Goal: Task Accomplishment & Management: Use online tool/utility

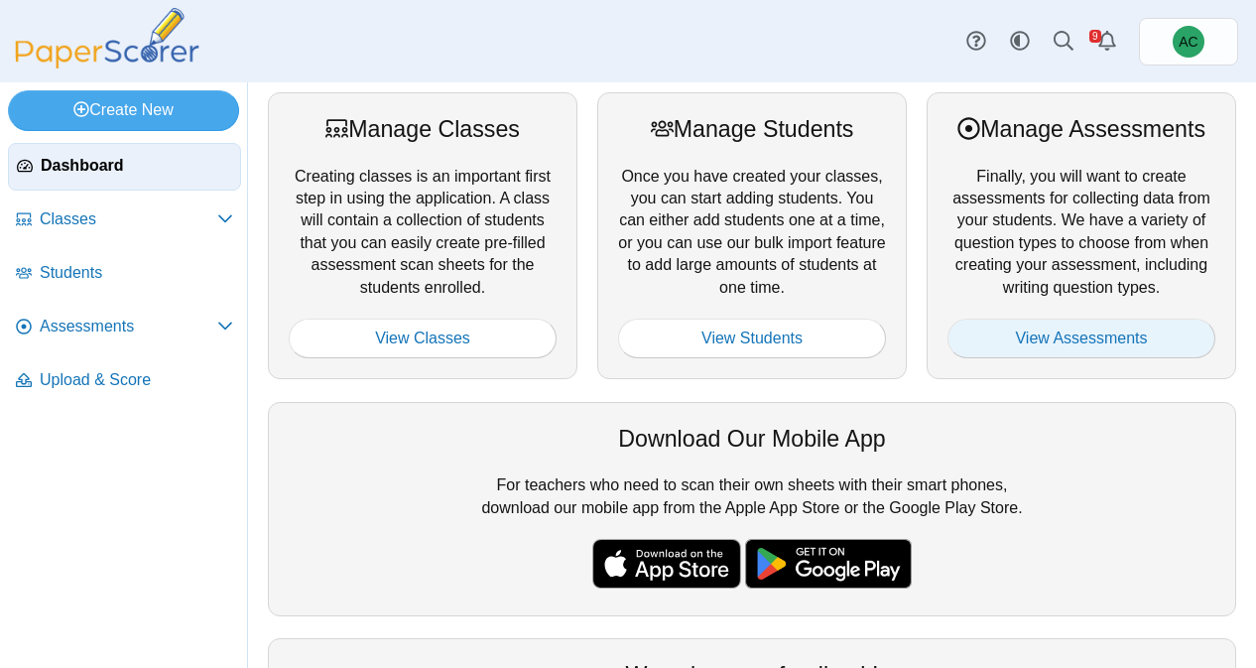
click at [1011, 355] on link "View Assessments" at bounding box center [1081, 338] width 268 height 40
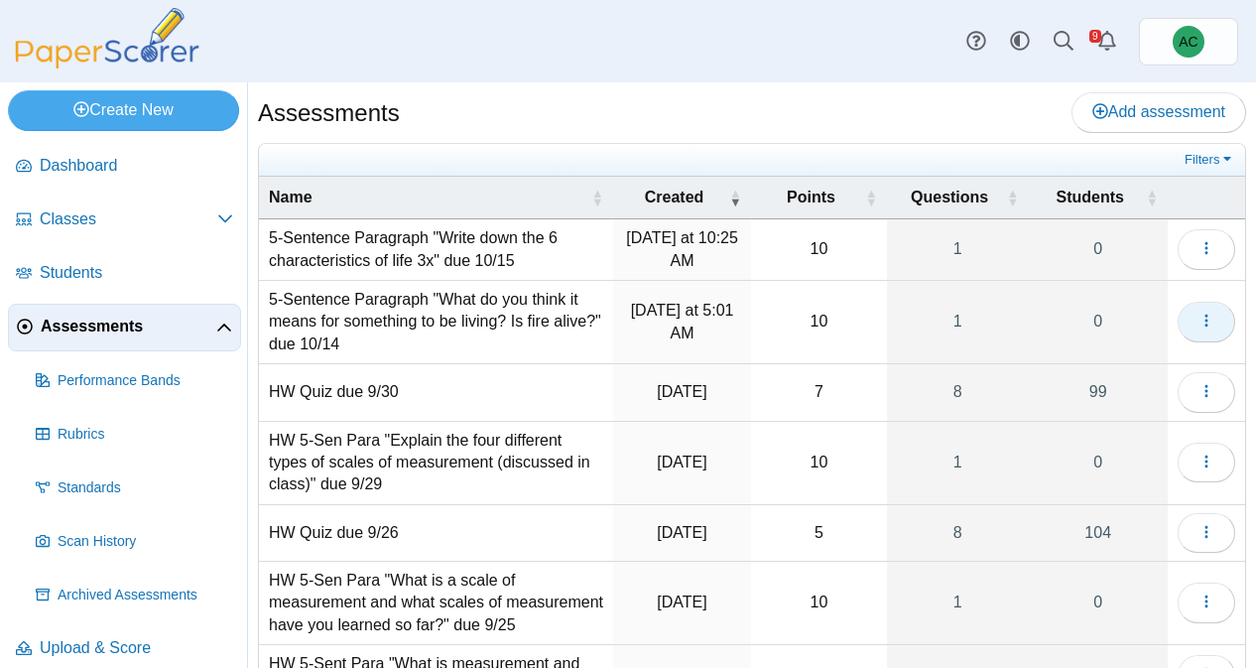
click at [1208, 330] on button "button" at bounding box center [1207, 322] width 58 height 40
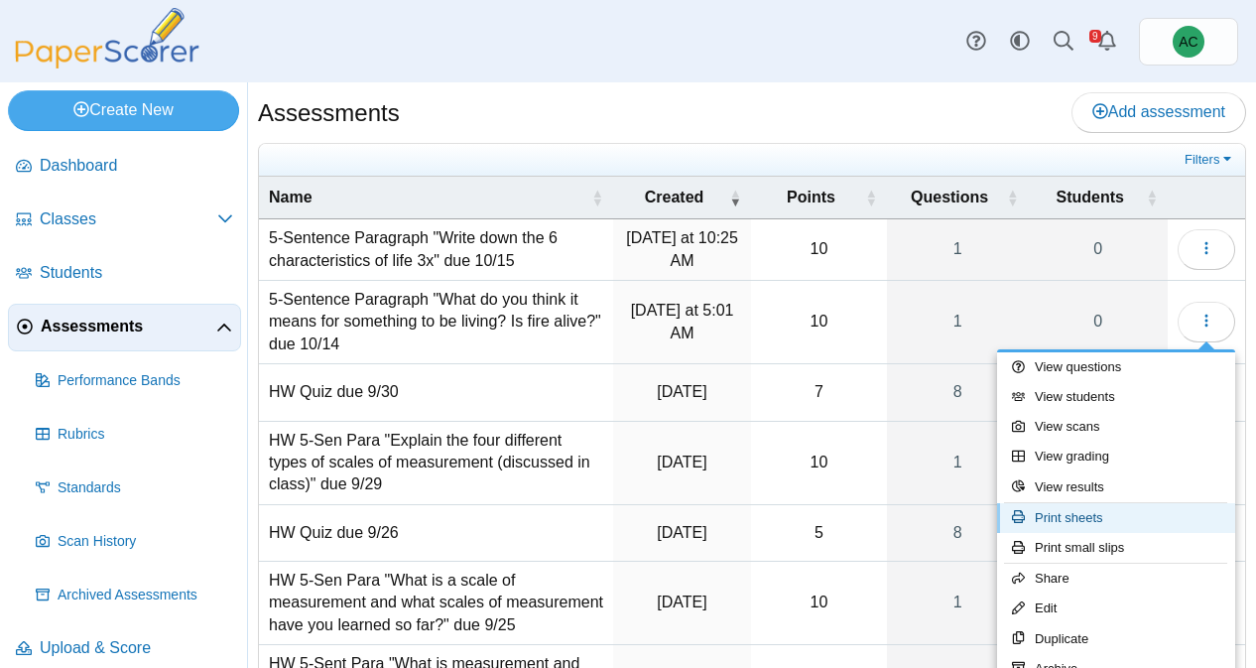
click at [1112, 513] on link "Print sheets" at bounding box center [1116, 518] width 238 height 30
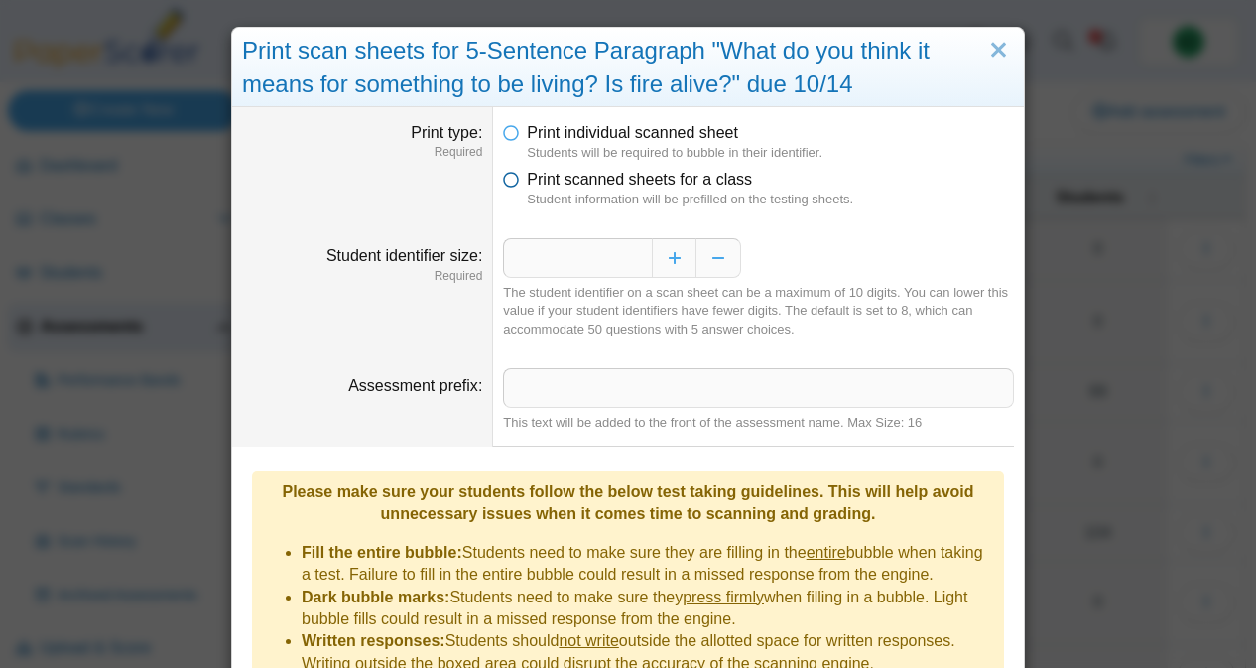
click at [607, 189] on label "Print scanned sheets for a class" at bounding box center [639, 180] width 225 height 22
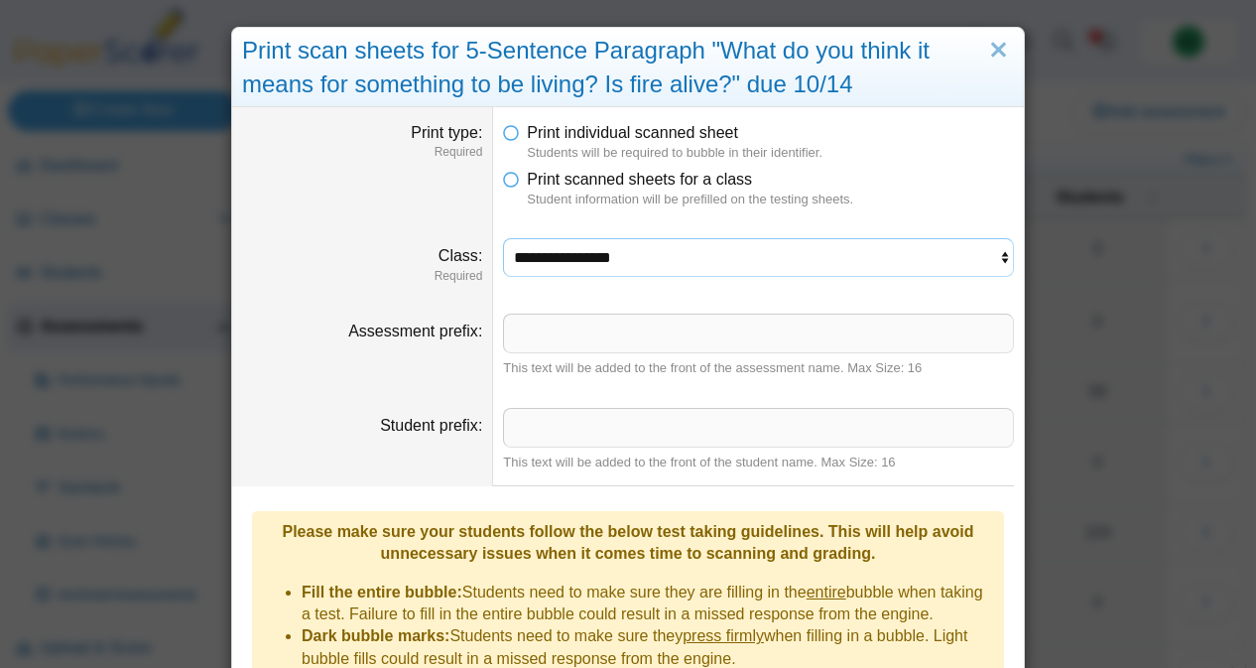
click at [549, 261] on select "**********" at bounding box center [758, 257] width 511 height 38
select select "**********"
click at [503, 238] on select "**********" at bounding box center [758, 257] width 511 height 38
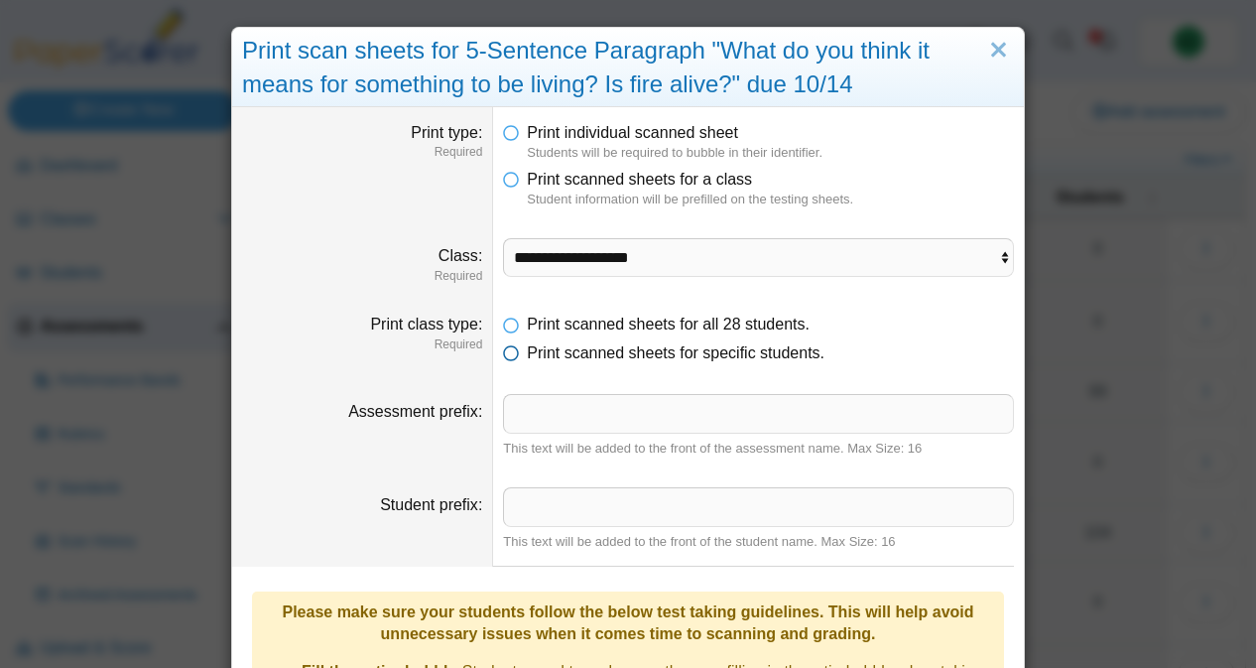
click at [553, 353] on span "Print scanned sheets for specific students." at bounding box center [676, 352] width 298 height 17
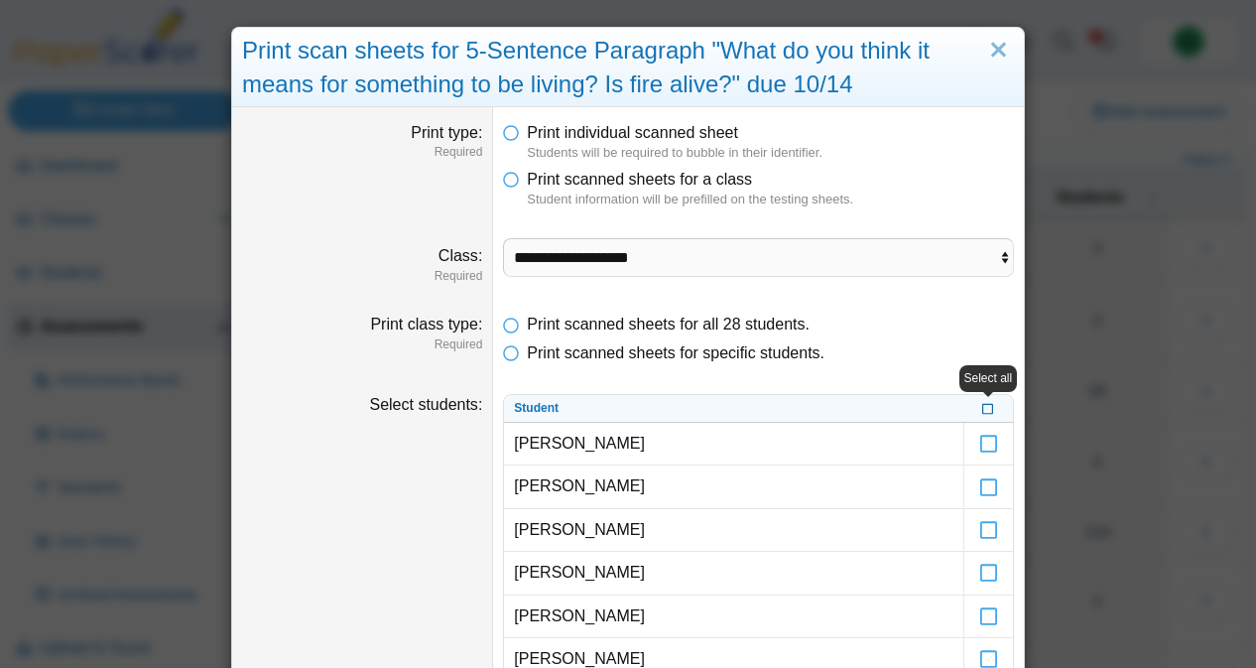
click at [984, 410] on icon at bounding box center [988, 406] width 12 height 11
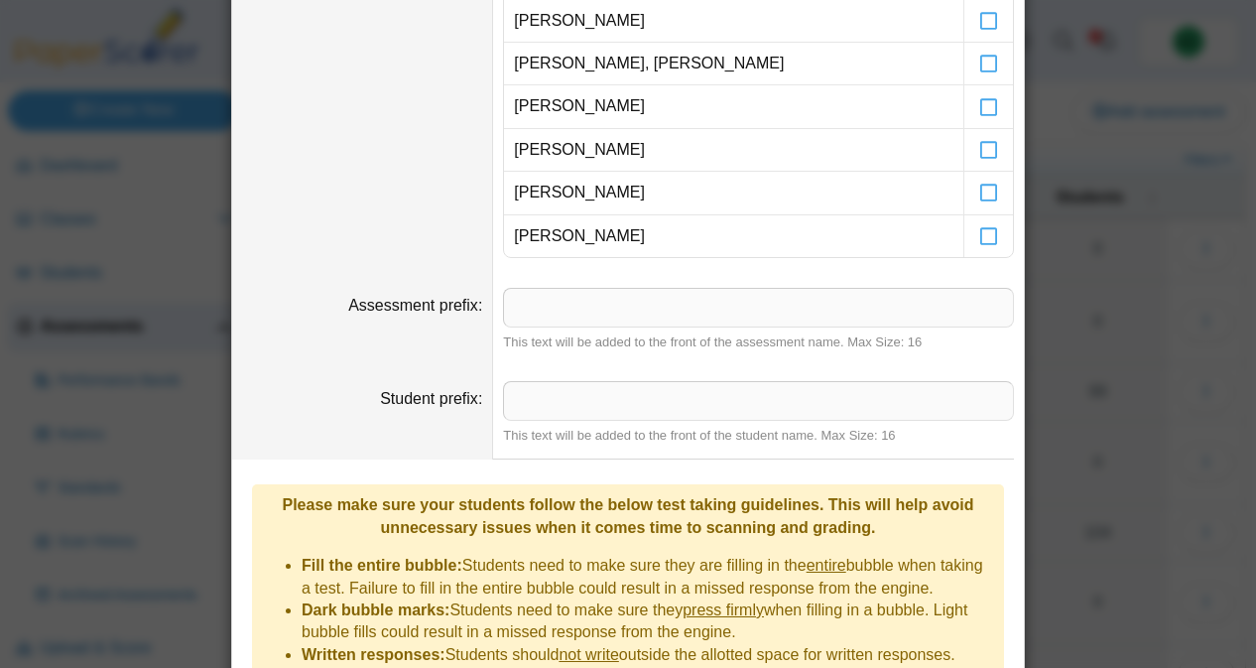
scroll to position [1365, 0]
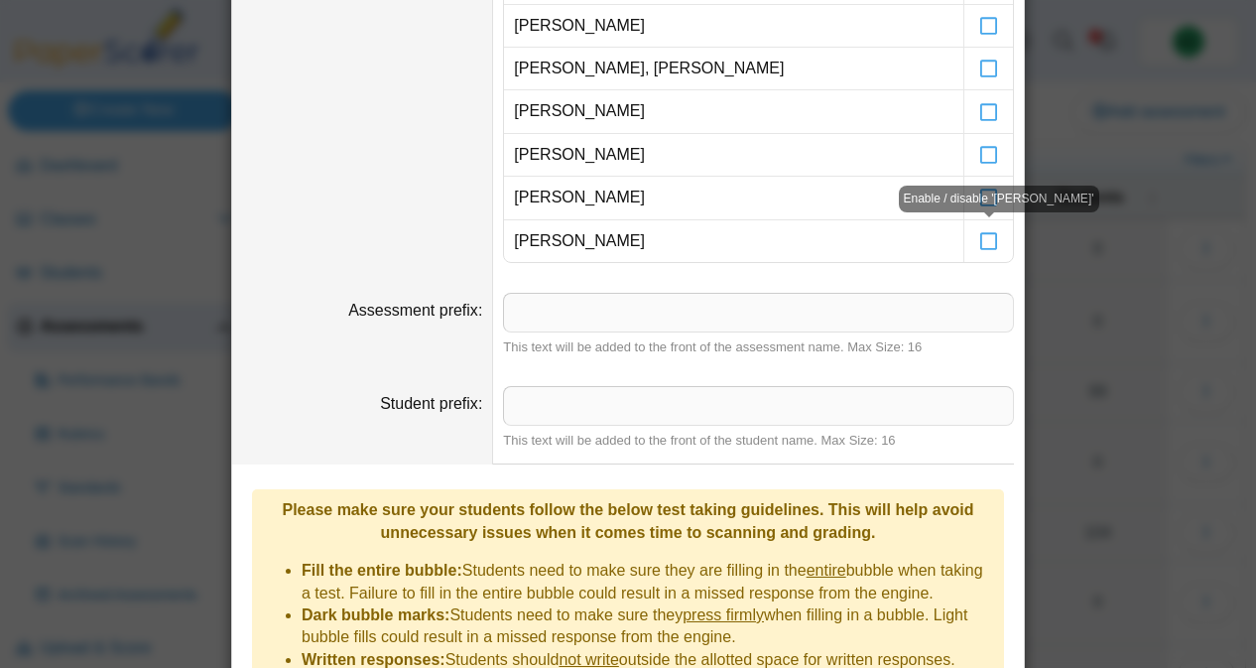
click at [989, 198] on div "Enable / disable 'Loyal Williams'" at bounding box center [999, 199] width 200 height 27
click at [990, 206] on div "Enable / disable 'Loyal Williams'" at bounding box center [999, 199] width 200 height 27
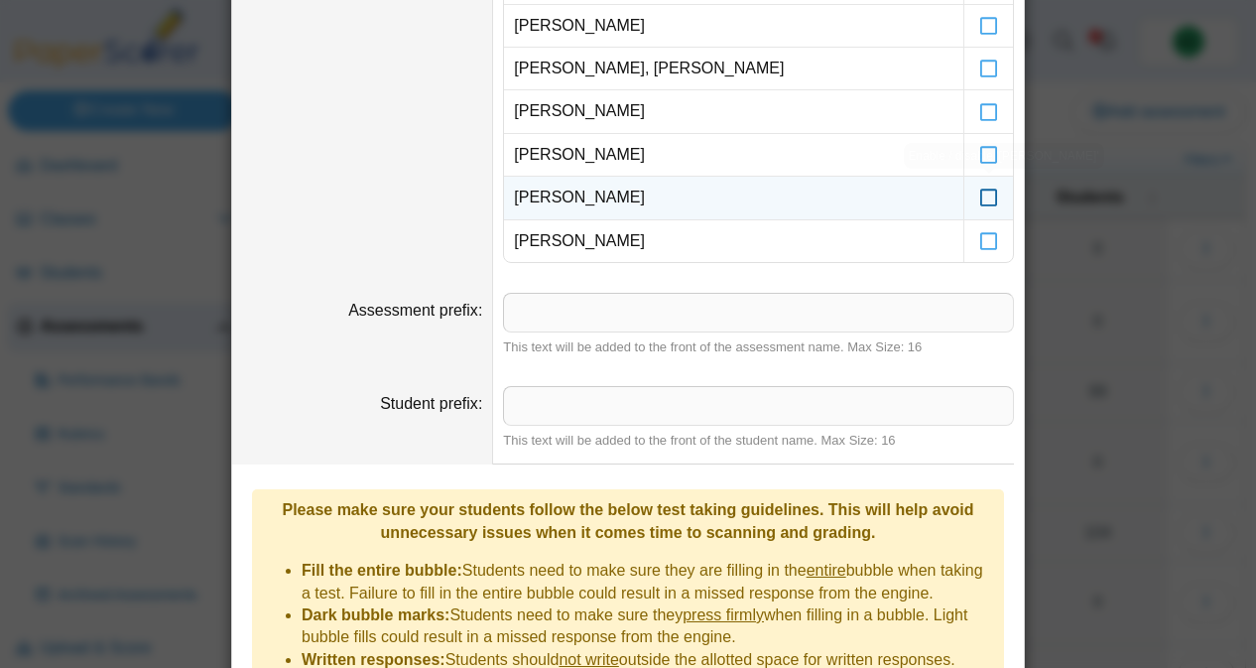
click at [989, 197] on icon at bounding box center [989, 189] width 20 height 18
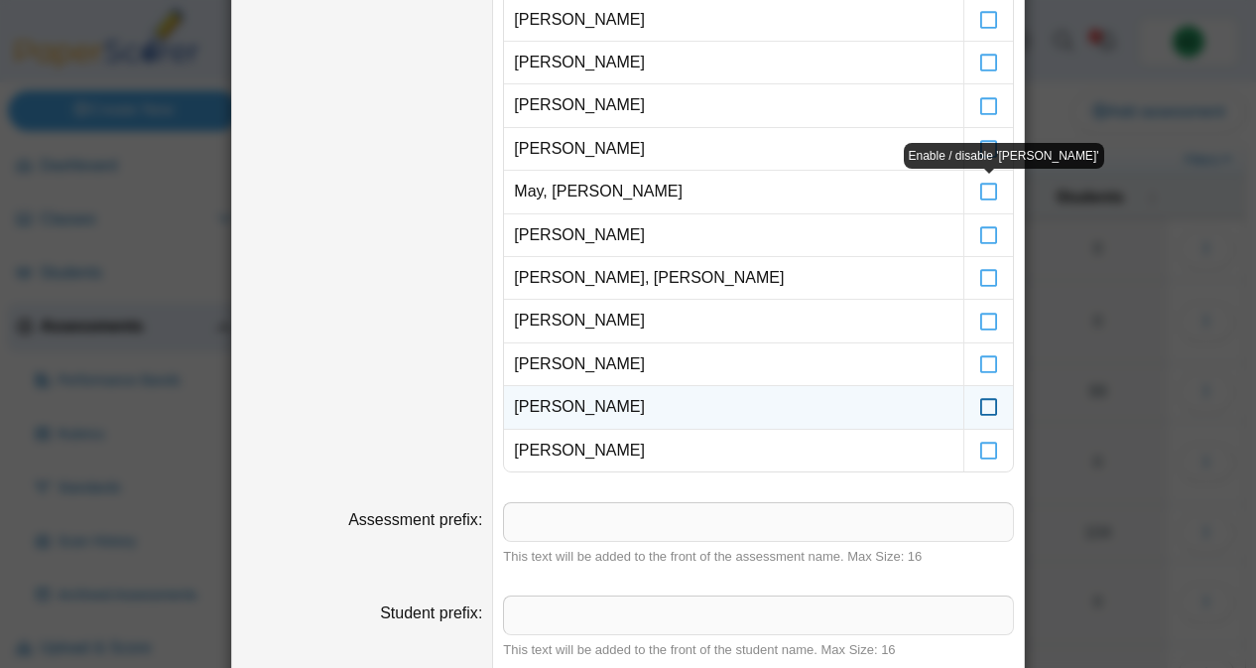
scroll to position [1145, 0]
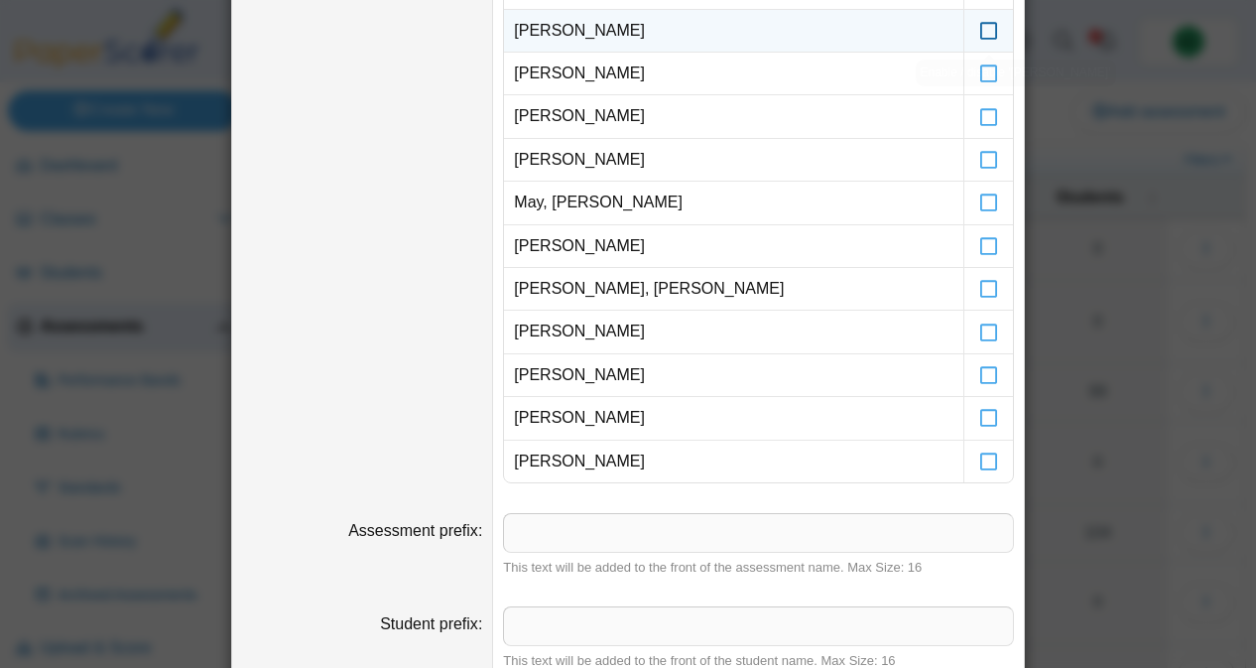
click at [991, 29] on icon at bounding box center [989, 22] width 20 height 18
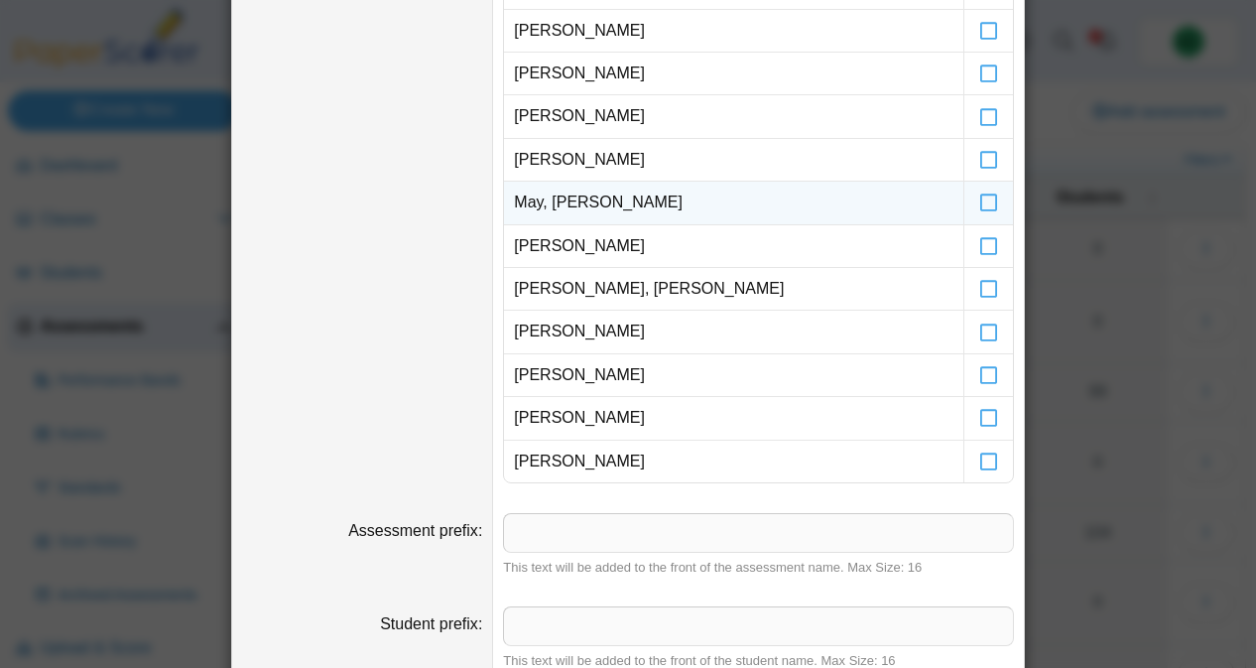
scroll to position [1632, 0]
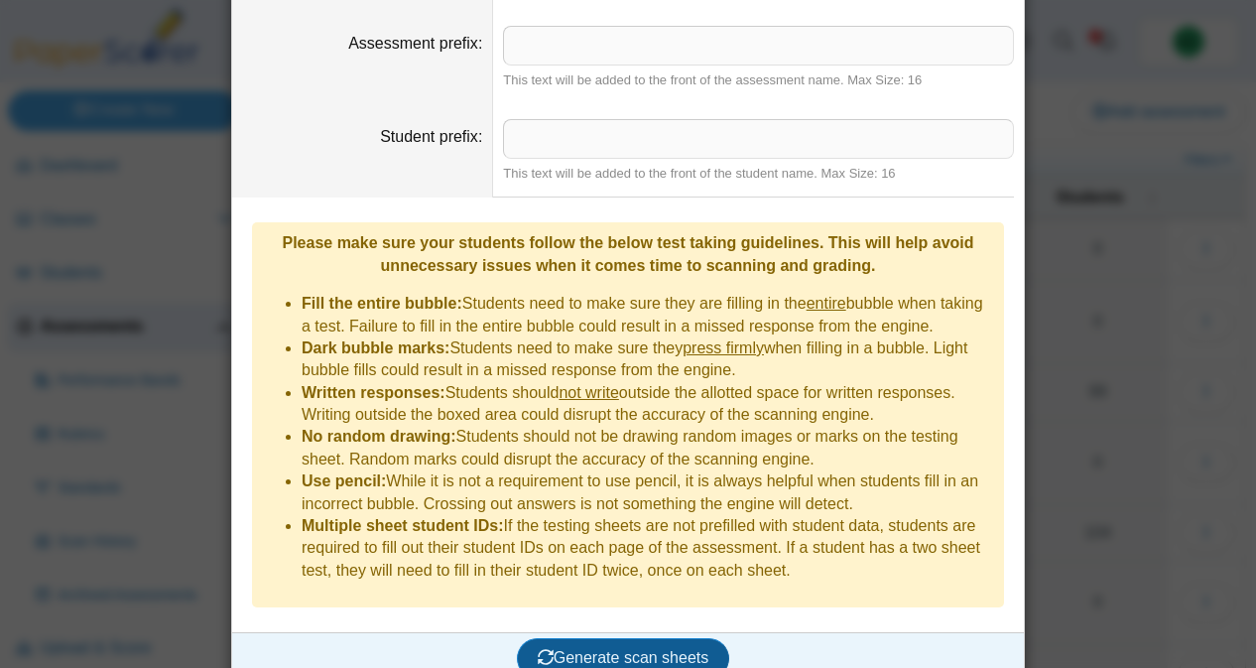
click at [607, 649] on span "Generate scan sheets" at bounding box center [624, 657] width 172 height 17
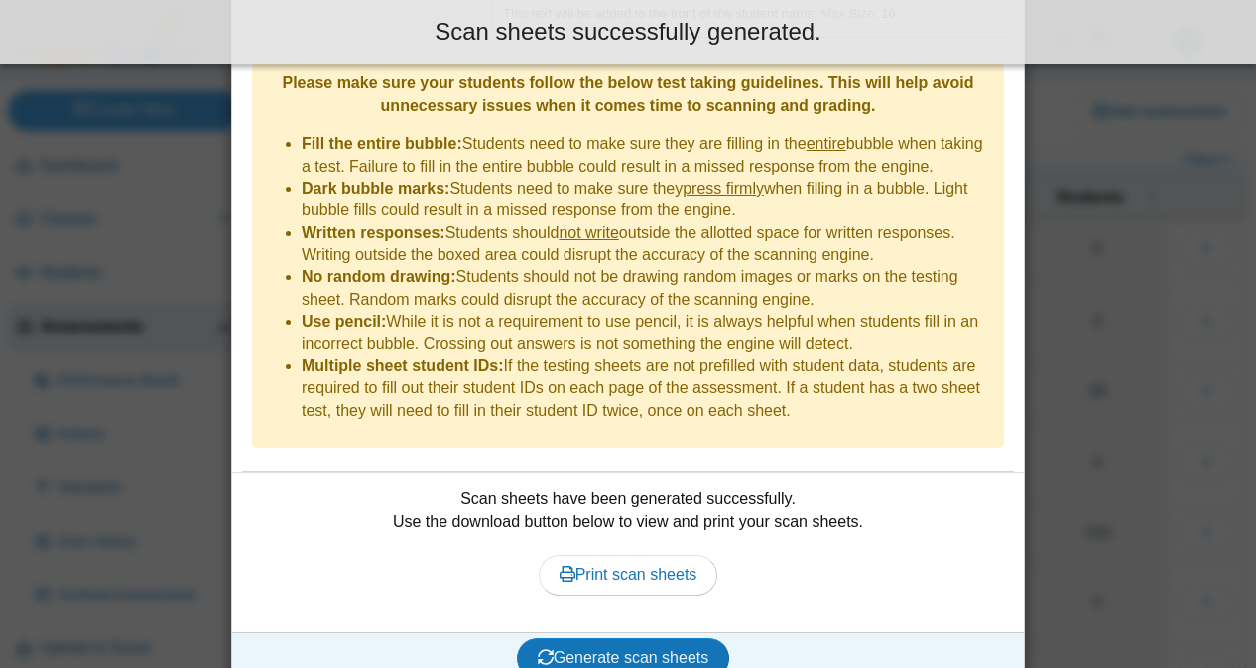
scroll to position [1791, 0]
click at [650, 566] on span "Print scan sheets" at bounding box center [628, 574] width 138 height 17
